Goal: Find specific page/section: Find specific page/section

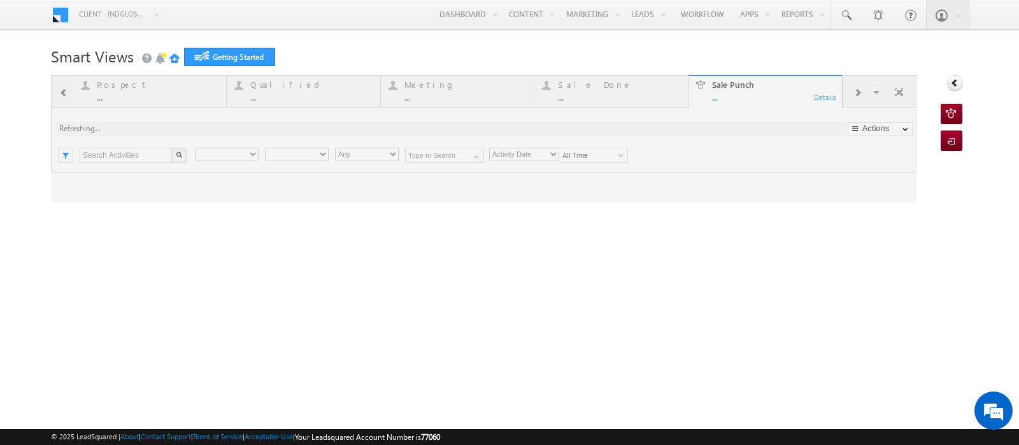
type input "Any Owner"
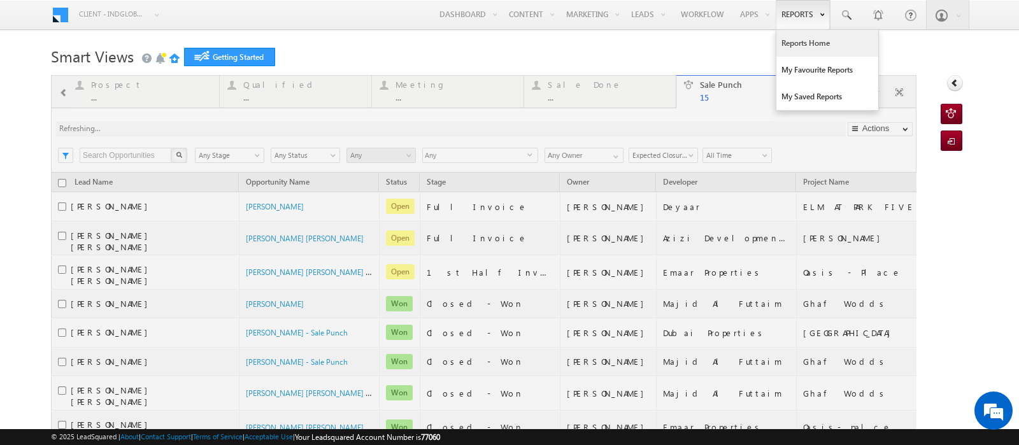
click at [806, 46] on link "Reports Home" at bounding box center [827, 43] width 102 height 27
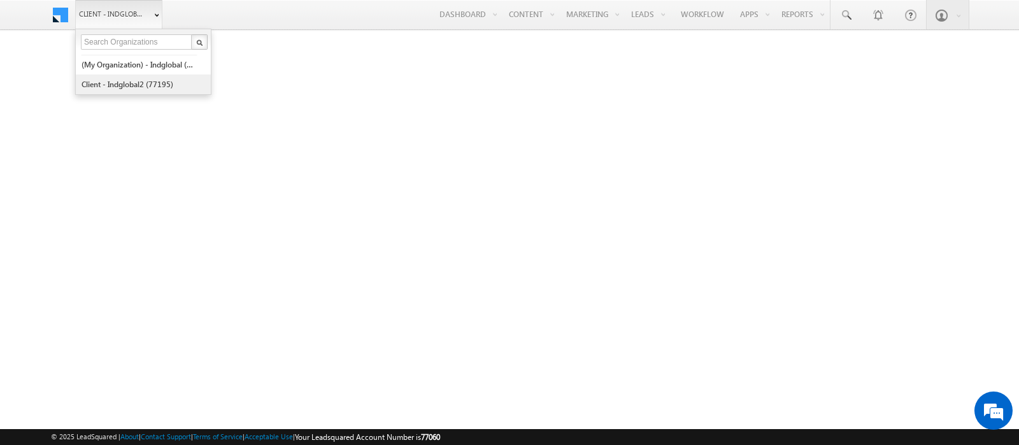
click at [115, 84] on link "Client - indglobal2 (77195)" at bounding box center [139, 85] width 117 height 20
